Goal: Task Accomplishment & Management: Manage account settings

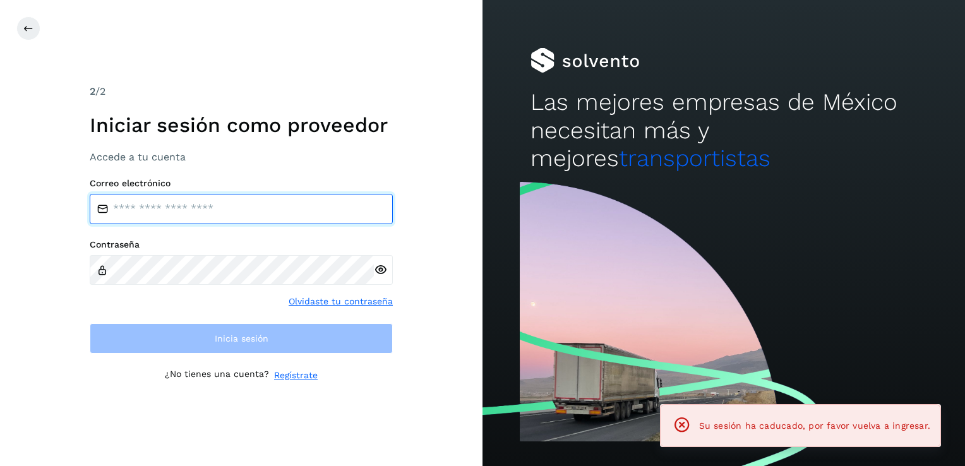
type input "**********"
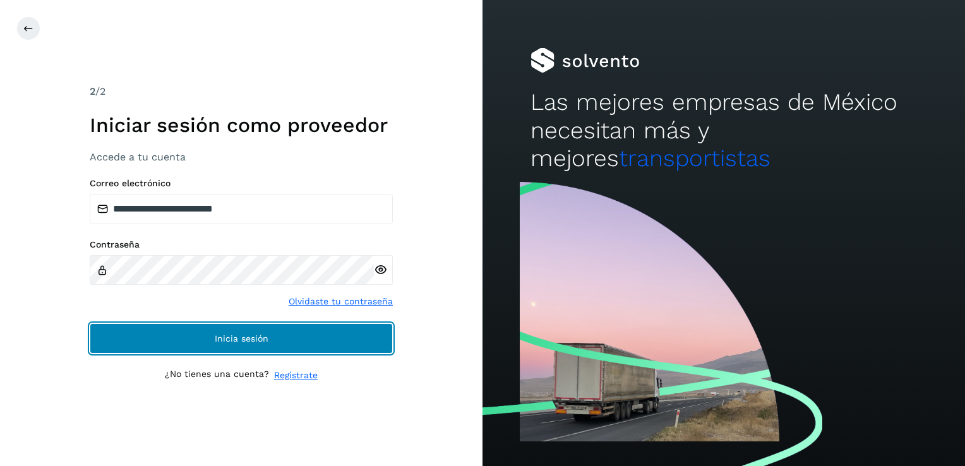
drag, startPoint x: 364, startPoint y: 345, endPoint x: 366, endPoint y: 323, distance: 21.5
click at [364, 342] on button "Inicia sesión" at bounding box center [241, 338] width 303 height 30
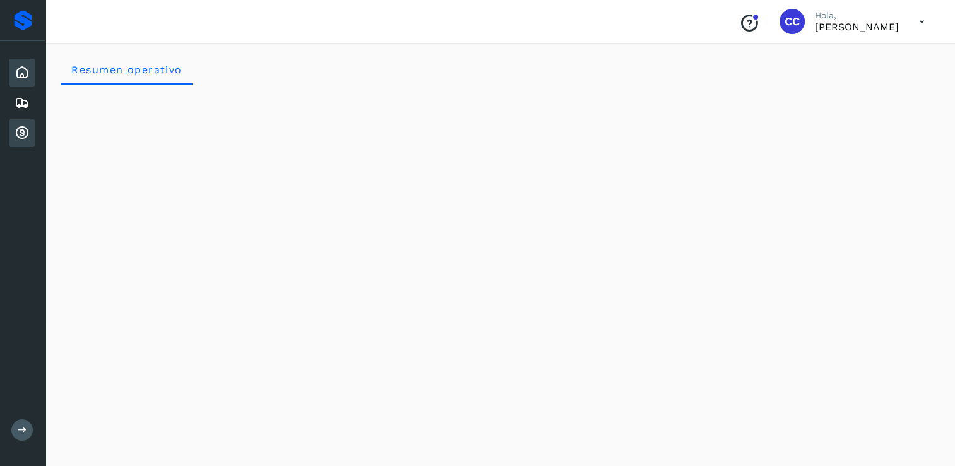
click at [27, 129] on icon at bounding box center [22, 133] width 15 height 15
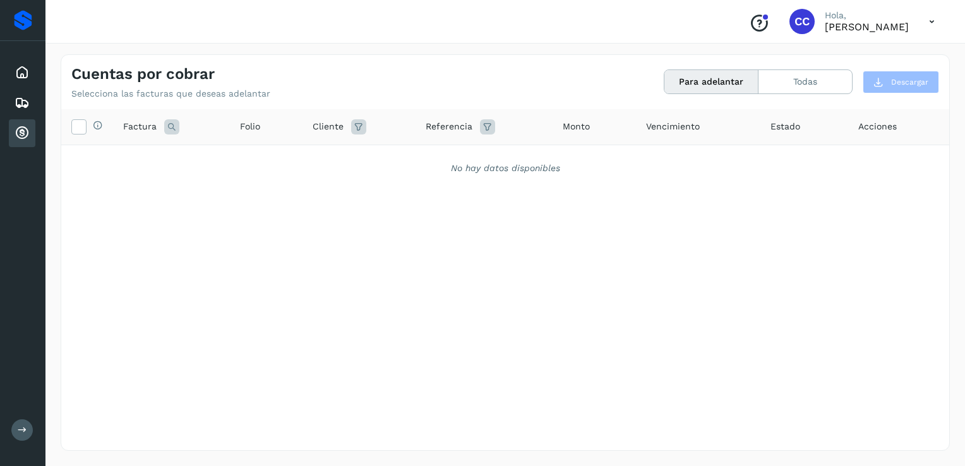
click at [826, 67] on div "Cuentas por cobrar Selecciona las facturas que deseas adelantar Para adelantar …" at bounding box center [505, 77] width 888 height 44
click at [823, 78] on button "Todas" at bounding box center [804, 81] width 93 height 23
